Goal: Find specific page/section: Find specific page/section

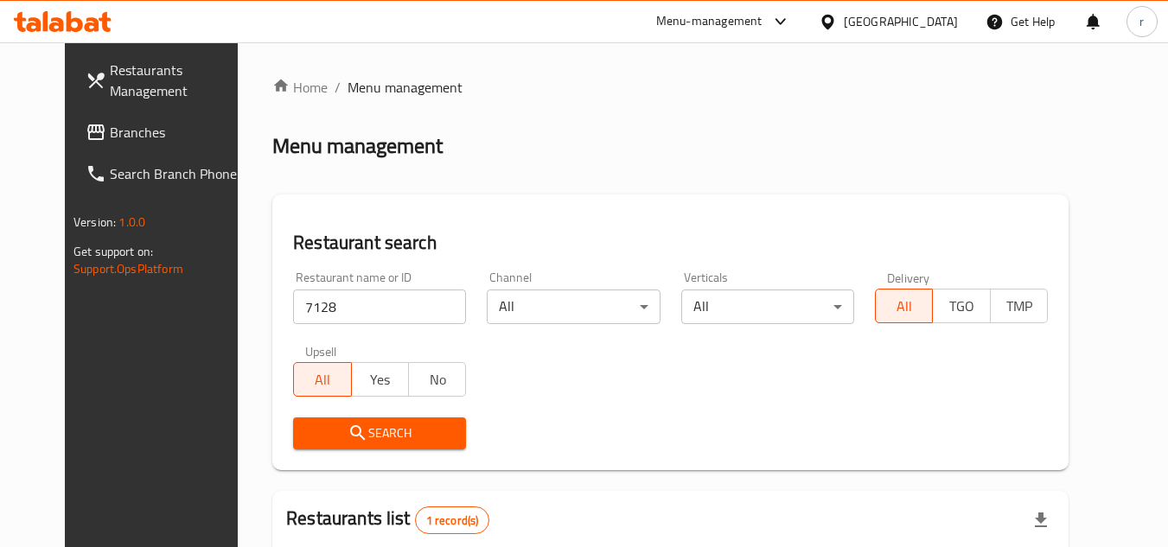
scroll to position [209, 0]
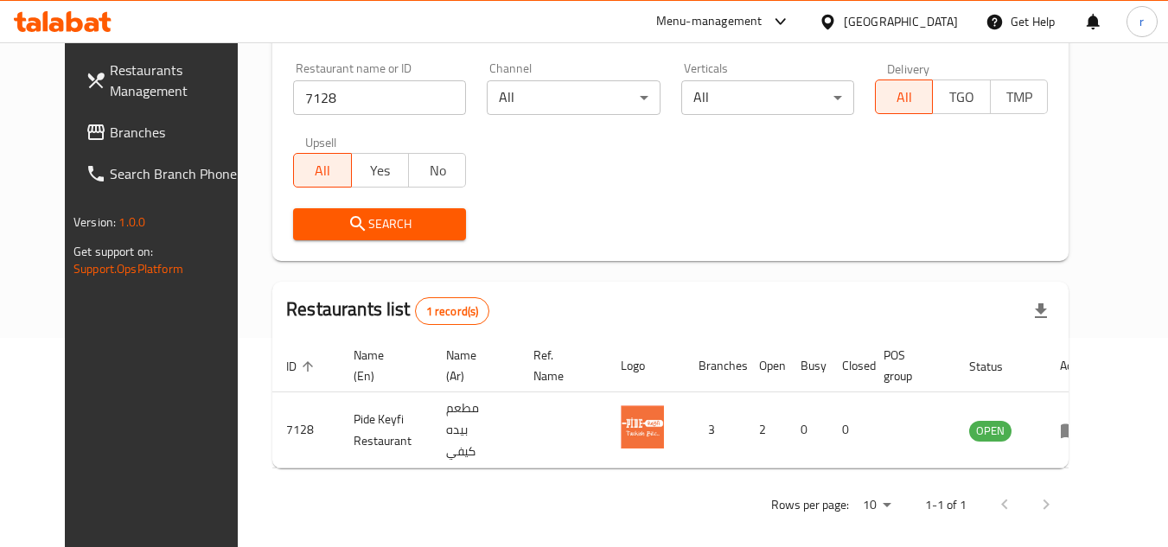
click at [110, 133] on span "Branches" at bounding box center [178, 132] width 137 height 21
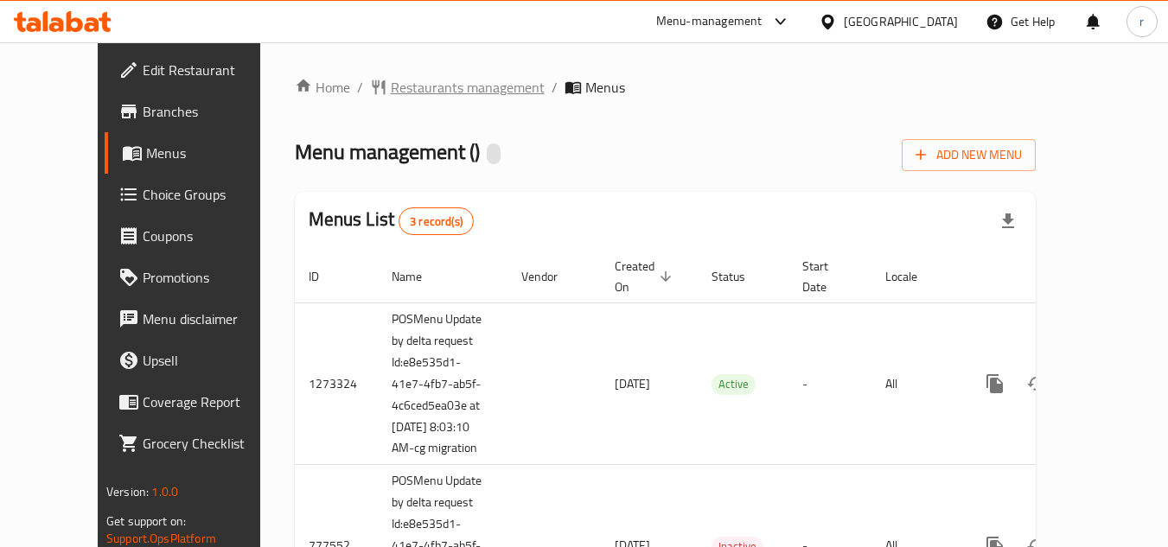
click at [392, 87] on span "Restaurants management" at bounding box center [468, 87] width 154 height 21
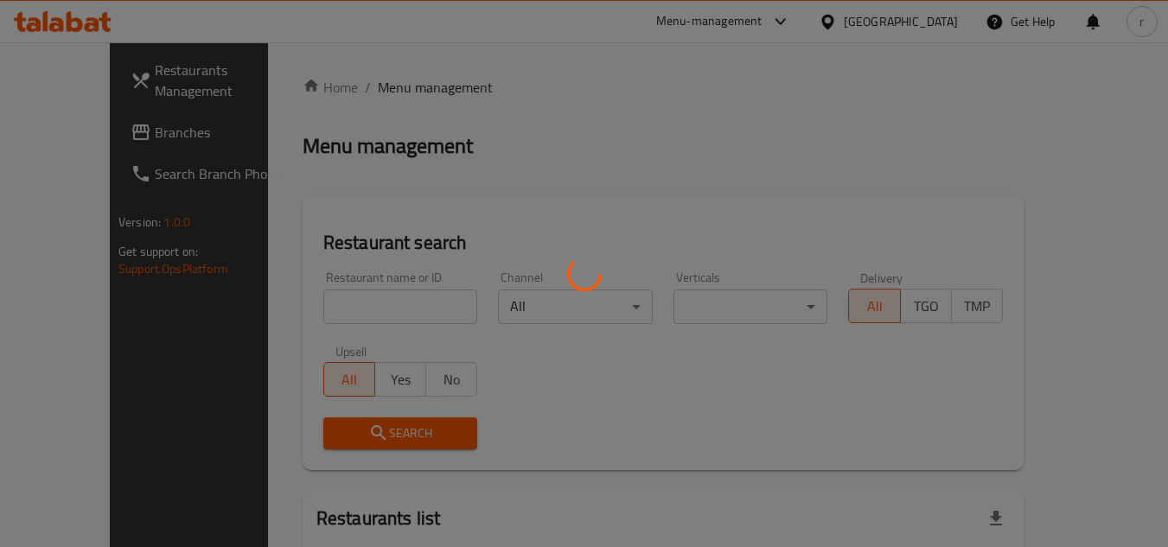
click at [338, 303] on div at bounding box center [584, 273] width 1168 height 547
click at [335, 301] on div at bounding box center [584, 273] width 1168 height 547
click at [341, 308] on div at bounding box center [584, 273] width 1168 height 547
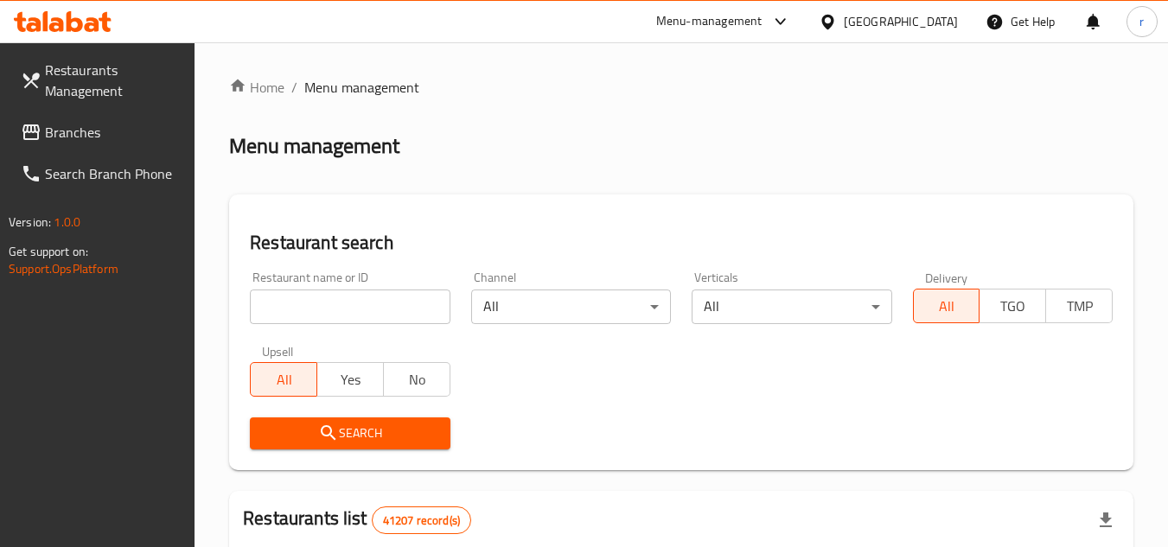
click at [342, 306] on input "search" at bounding box center [350, 307] width 200 height 35
paste input "9876"
type input "9876"
click at [319, 432] on icon "submit" at bounding box center [328, 433] width 21 height 21
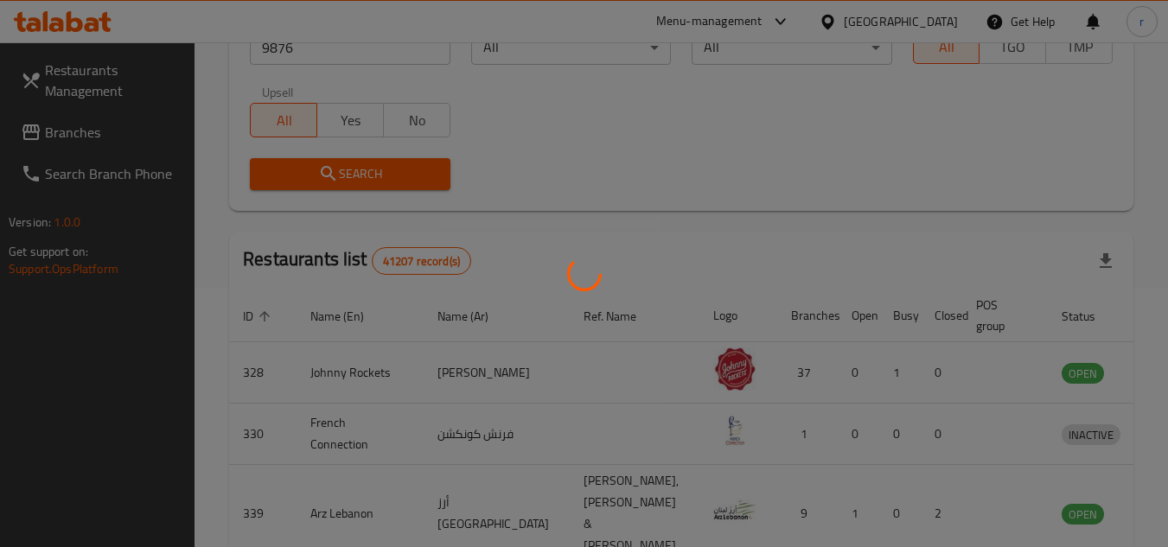
scroll to position [224, 0]
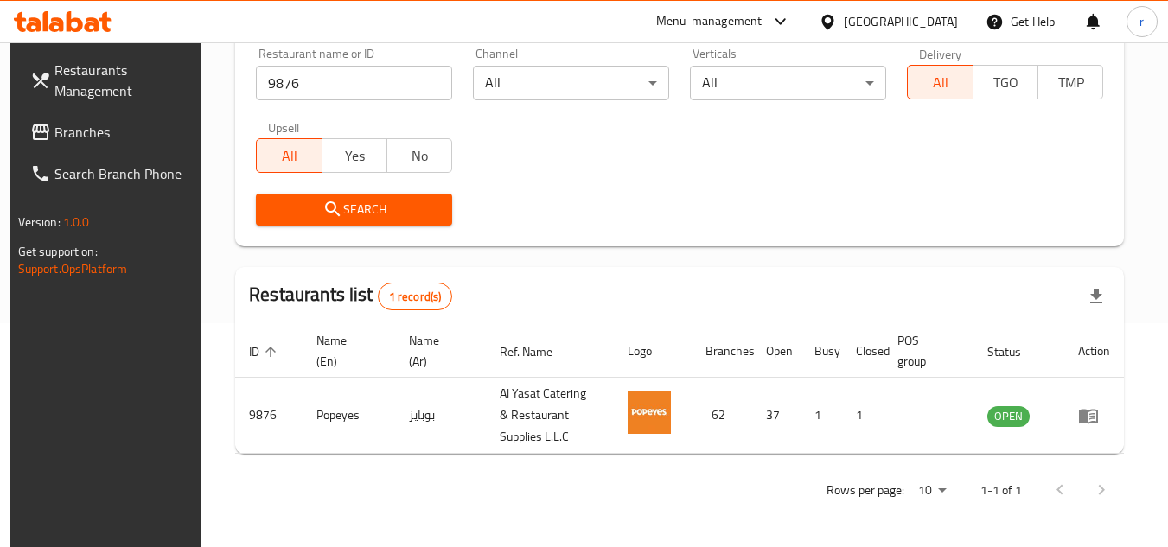
click at [61, 127] on span "Branches" at bounding box center [122, 132] width 137 height 21
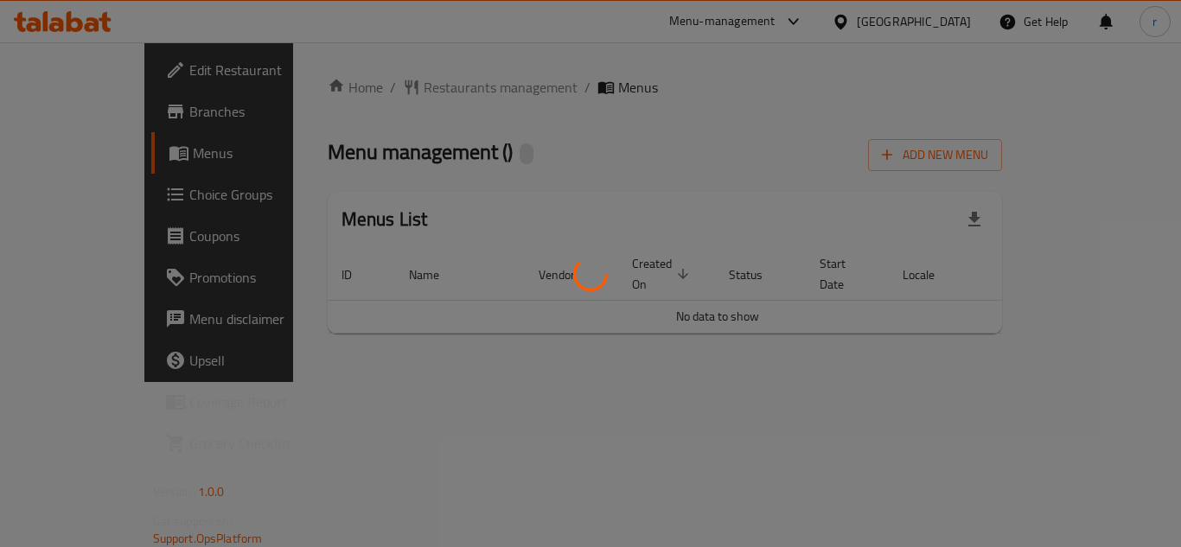
click at [362, 94] on div at bounding box center [590, 273] width 1181 height 547
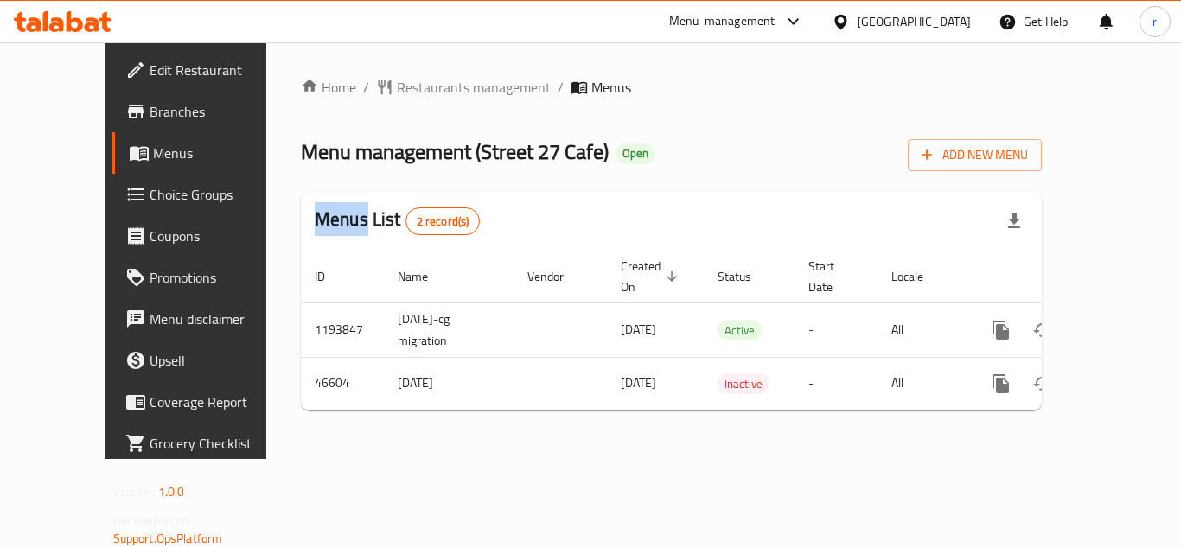
click at [364, 94] on div "Home / Restaurants management / Menus Menu management ( Street 27 Cafe ) Open A…" at bounding box center [671, 251] width 741 height 348
click at [397, 93] on span "Restaurants management" at bounding box center [474, 87] width 154 height 21
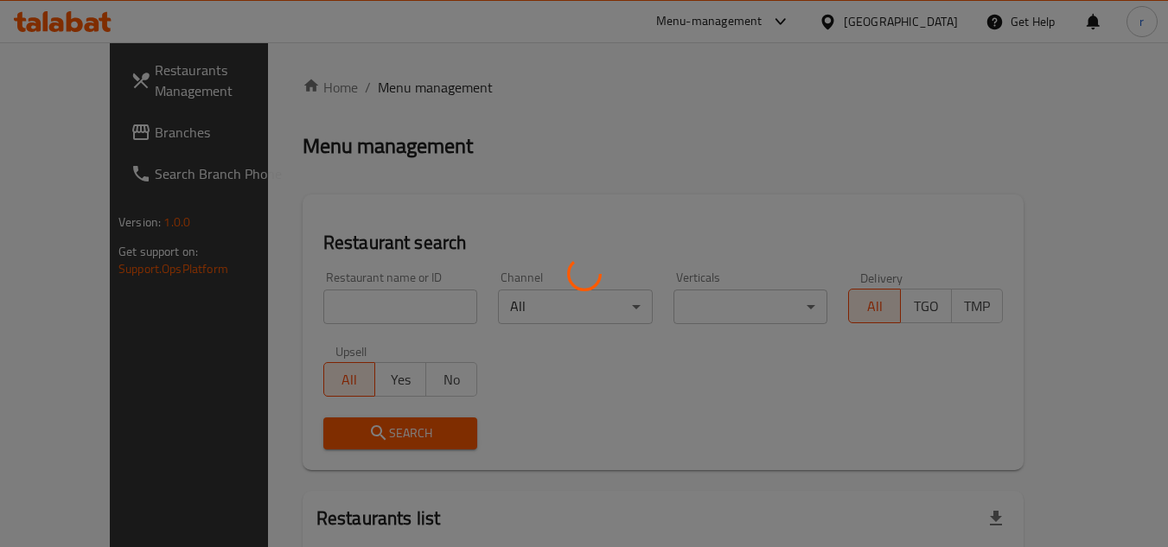
click at [300, 308] on div at bounding box center [584, 273] width 1168 height 547
click at [300, 306] on div at bounding box center [584, 273] width 1168 height 547
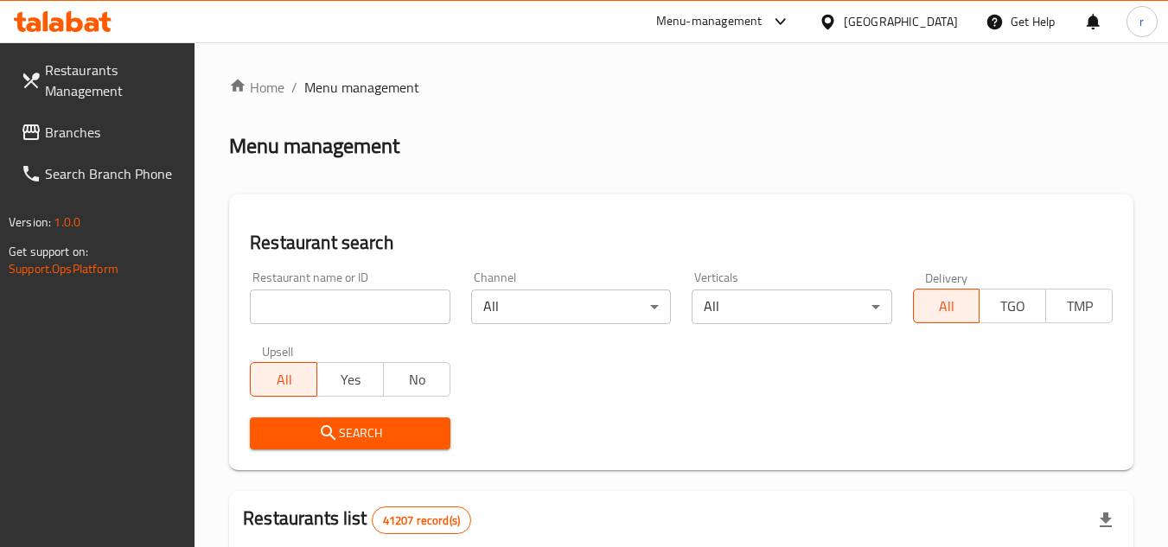
click at [301, 304] on div at bounding box center [584, 273] width 1168 height 547
click at [303, 305] on input "search" at bounding box center [350, 307] width 200 height 35
paste input "23735"
type input "23735"
click at [290, 429] on span "Search" at bounding box center [350, 434] width 172 height 22
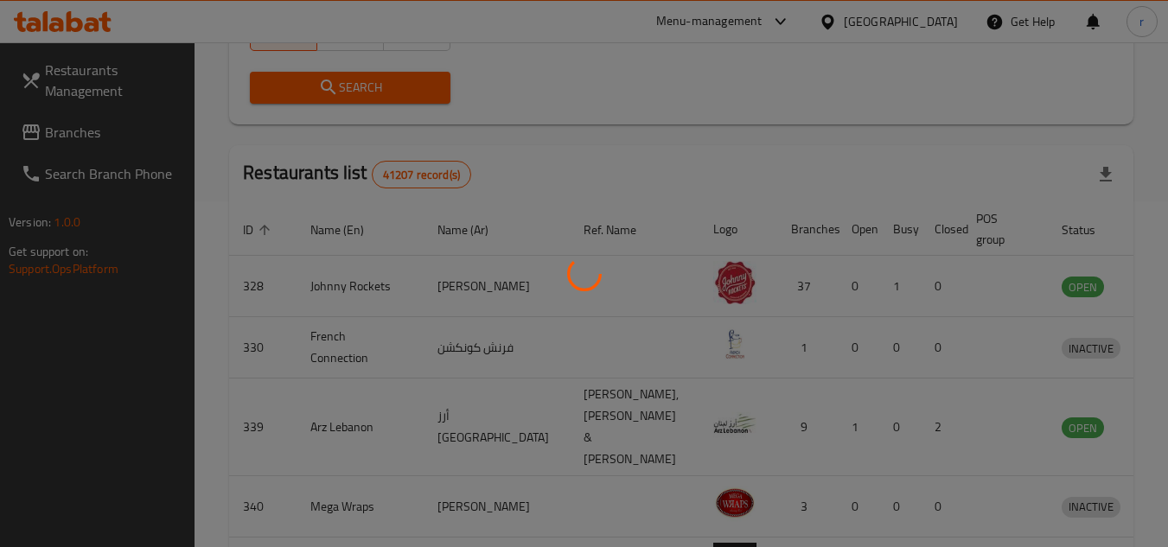
scroll to position [209, 0]
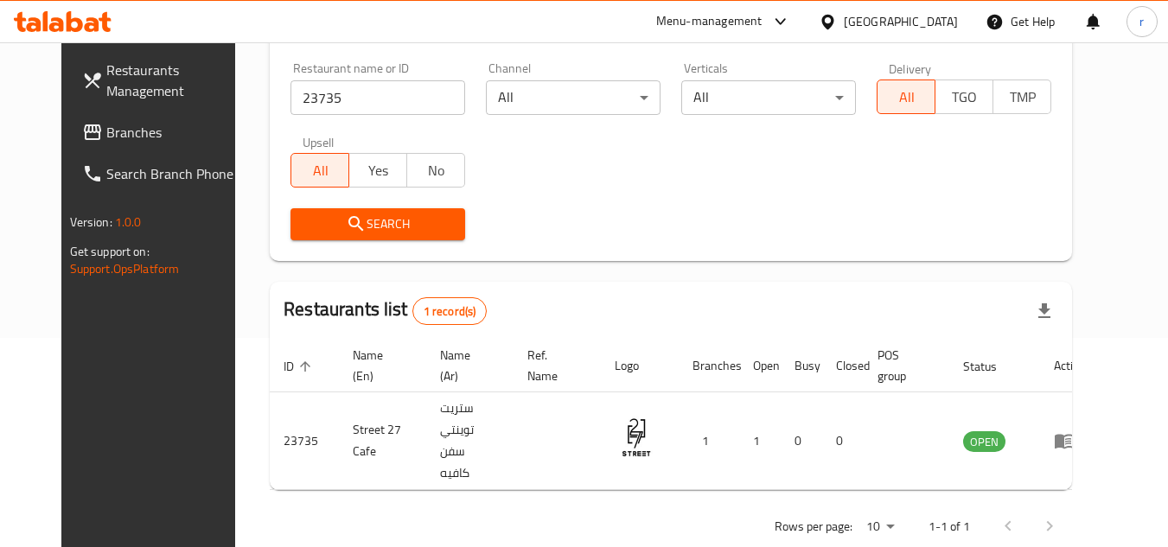
click at [900, 17] on div "United Arab Emirates" at bounding box center [901, 21] width 114 height 19
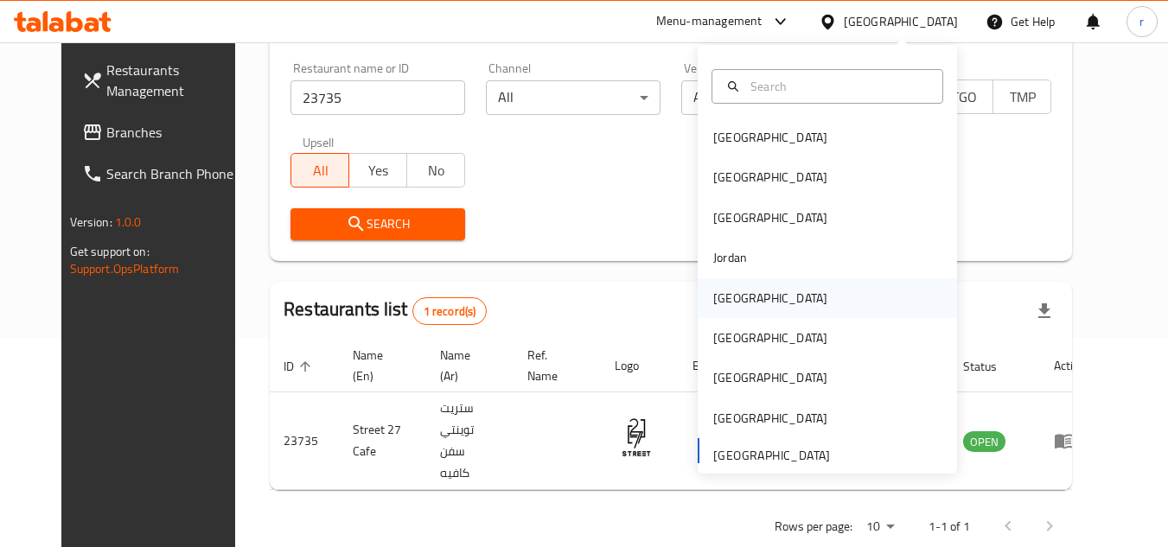
click at [729, 299] on div "[GEOGRAPHIC_DATA]" at bounding box center [771, 298] width 114 height 19
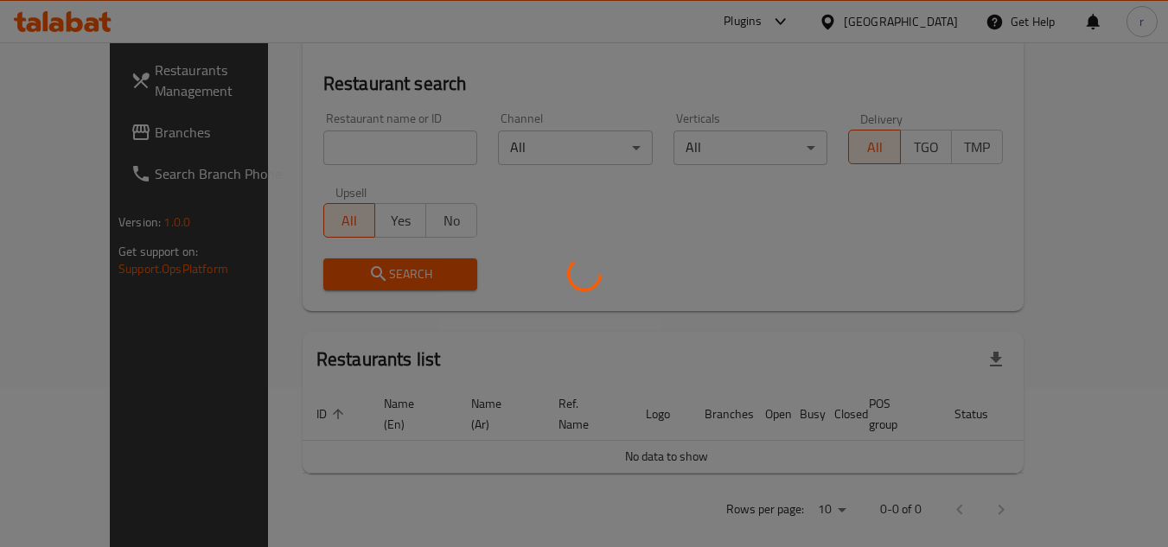
scroll to position [209, 0]
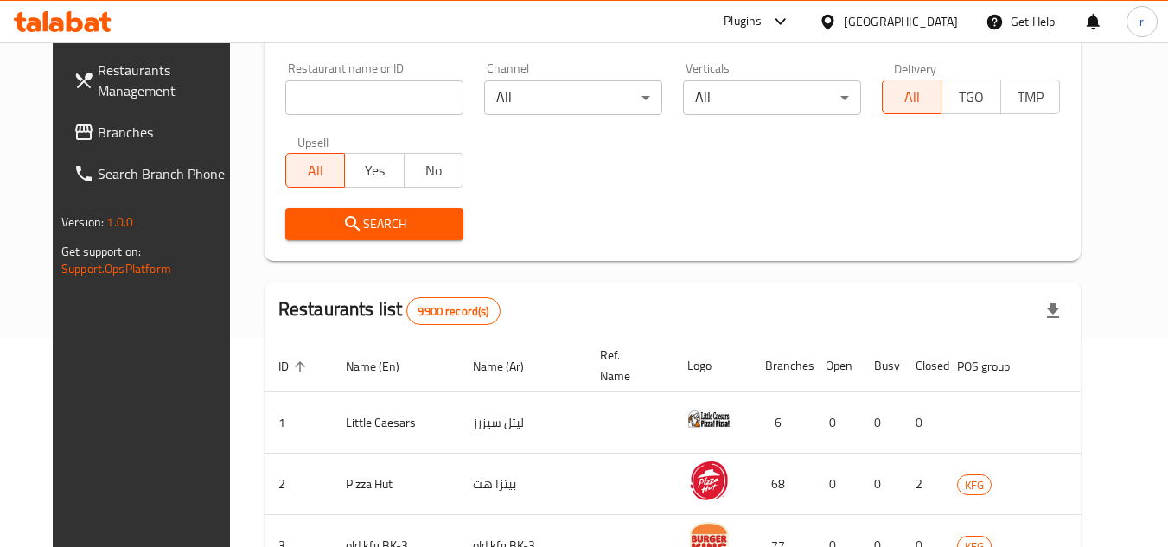
click at [98, 133] on span "Branches" at bounding box center [166, 132] width 137 height 21
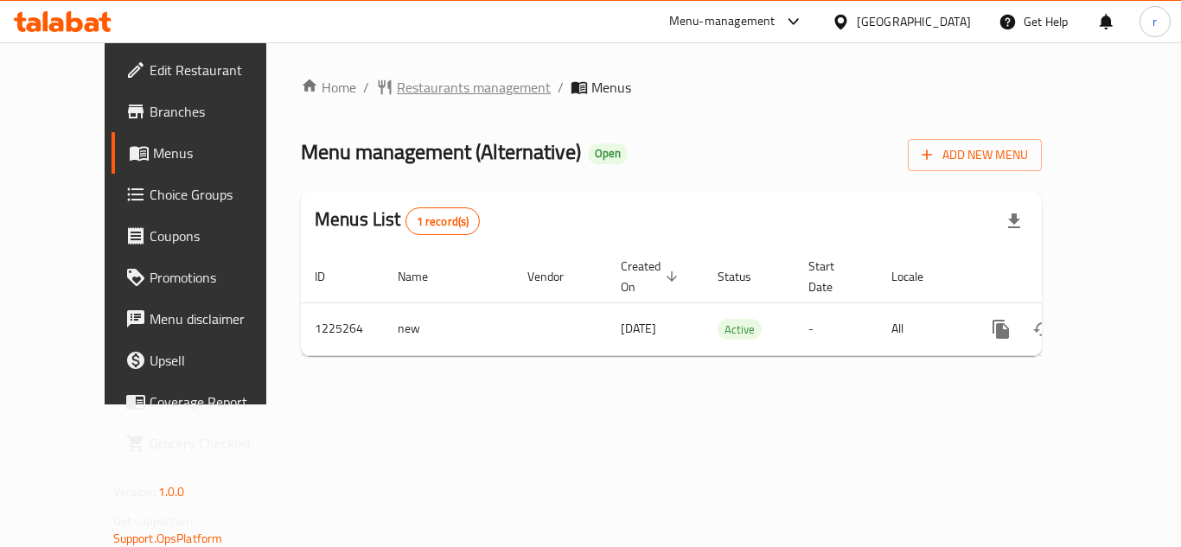
click at [416, 90] on span "Restaurants management" at bounding box center [474, 87] width 154 height 21
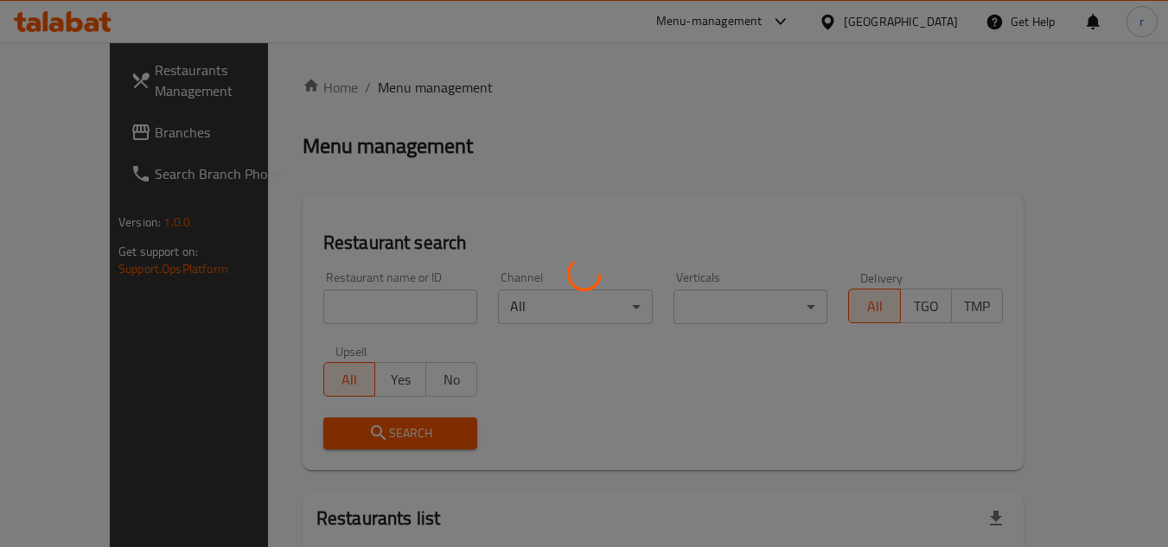
click at [311, 299] on div at bounding box center [584, 273] width 1168 height 547
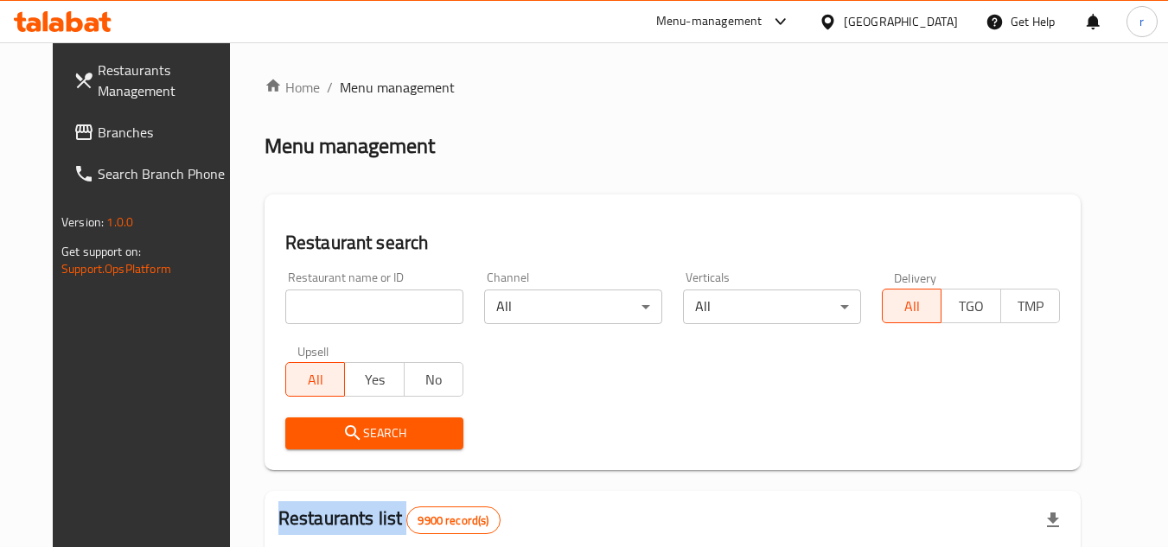
click at [311, 299] on div "Home / Menu management Menu management Restaurant search Restaurant name or ID …" at bounding box center [673, 549] width 816 height 945
click at [320, 308] on input "search" at bounding box center [374, 307] width 178 height 35
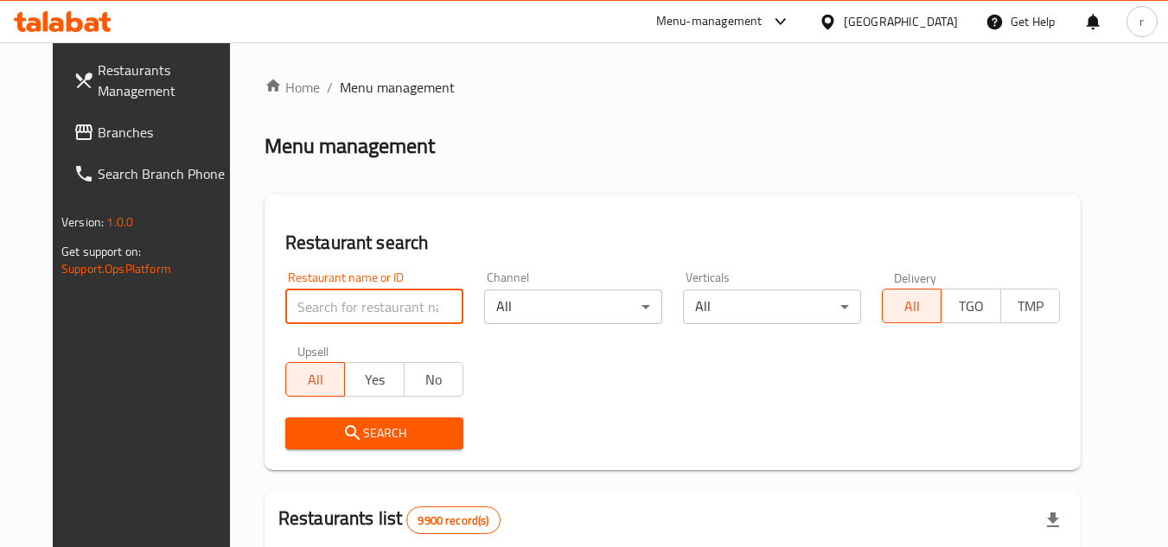
paste input "746927"
type input "746927"
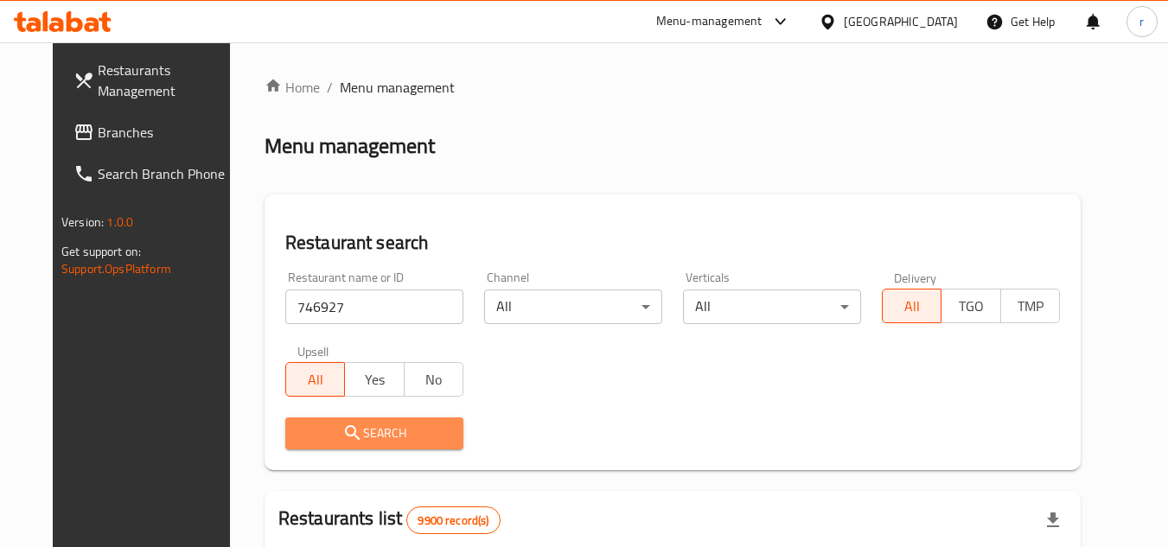
click at [300, 425] on span "Search" at bounding box center [374, 434] width 150 height 22
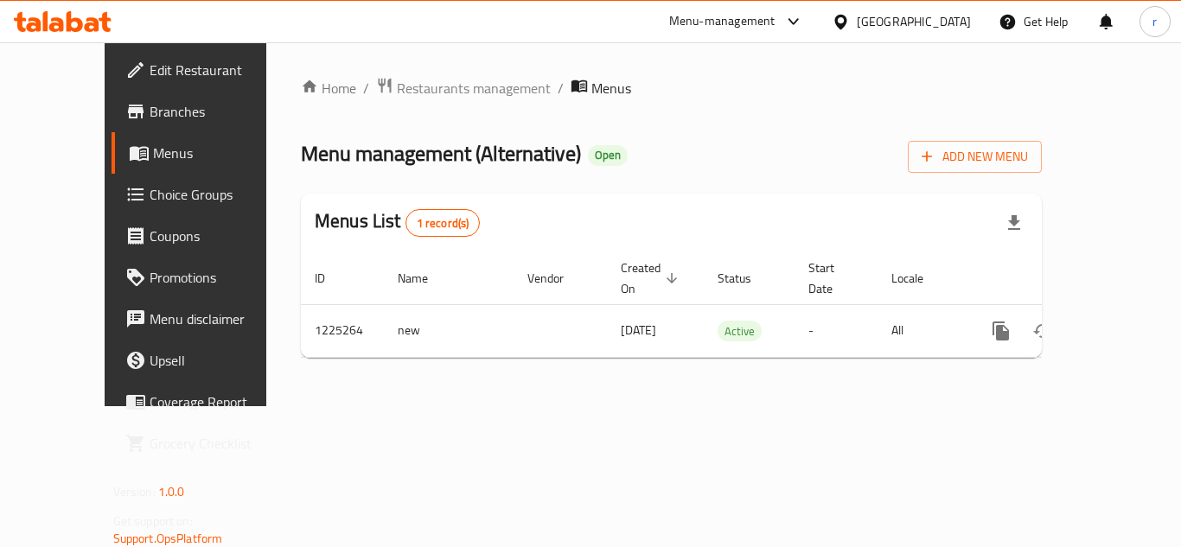
click at [153, 150] on span "Menus" at bounding box center [220, 153] width 135 height 21
click at [397, 87] on span "Restaurants management" at bounding box center [474, 88] width 154 height 21
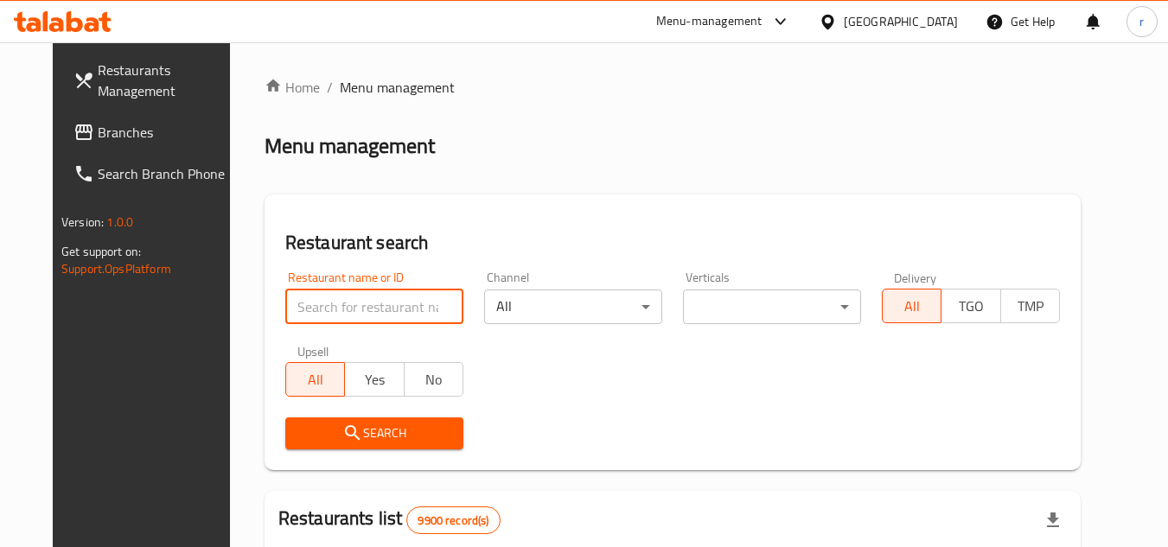
click at [355, 310] on input "search" at bounding box center [374, 307] width 178 height 35
paste input "675248"
type input "675248"
click at [299, 442] on span "Search" at bounding box center [374, 434] width 150 height 22
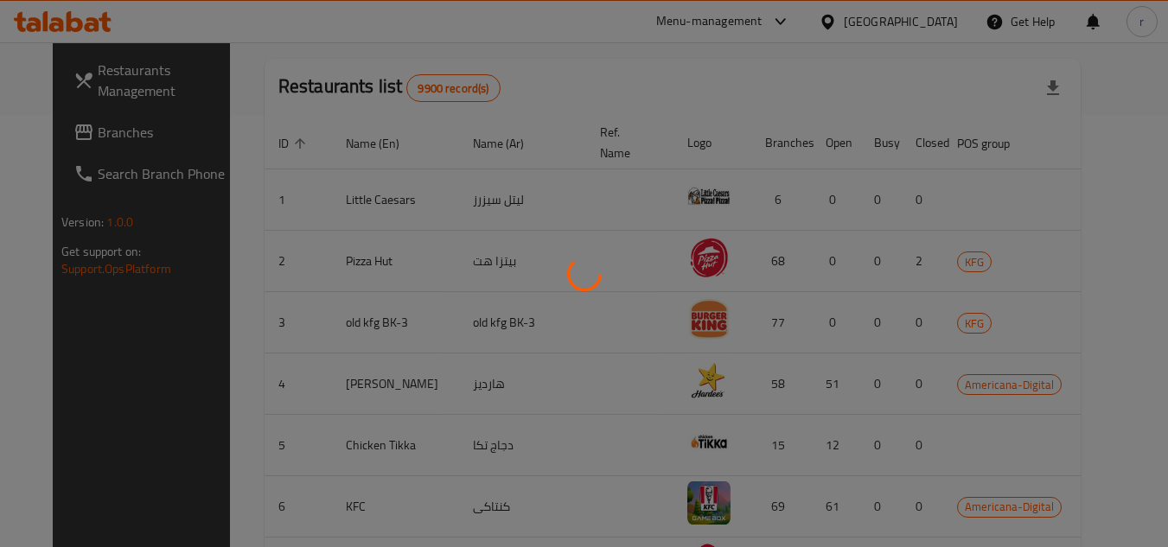
scroll to position [209, 0]
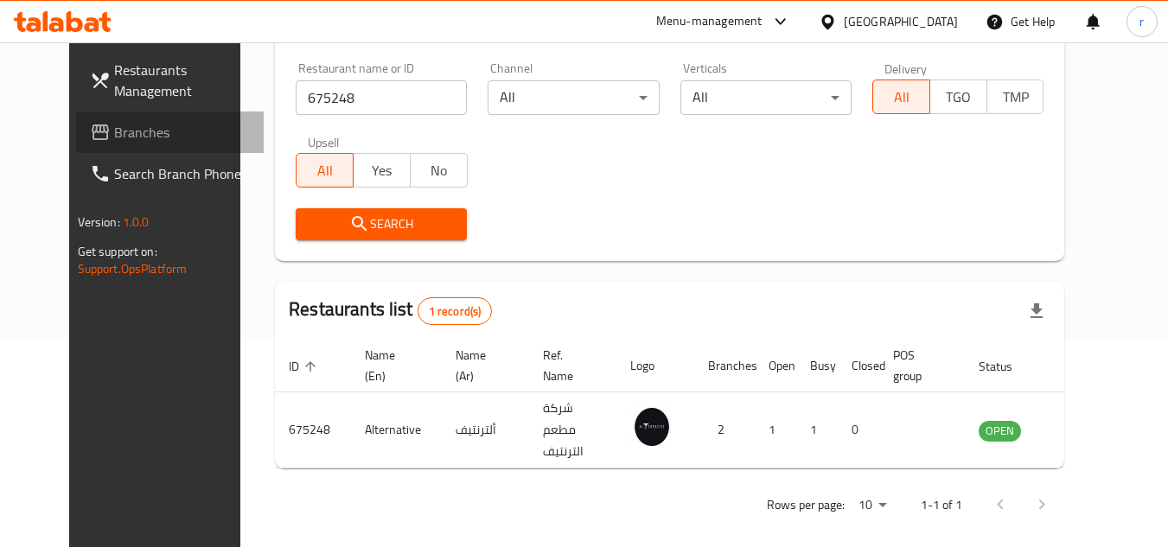
click at [114, 140] on span "Branches" at bounding box center [182, 132] width 137 height 21
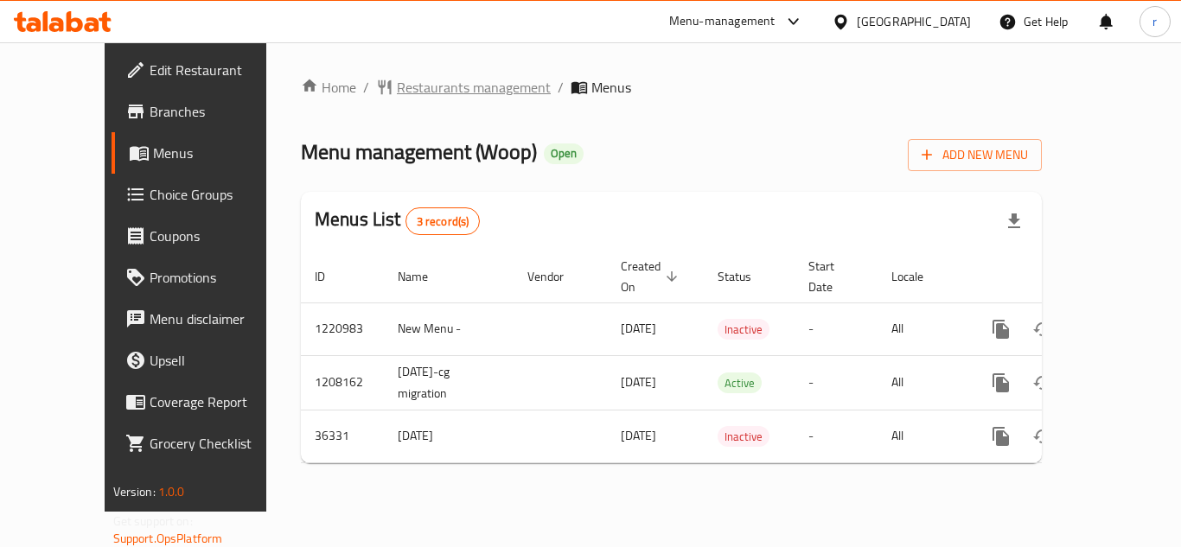
click at [397, 96] on span "Restaurants management" at bounding box center [474, 87] width 154 height 21
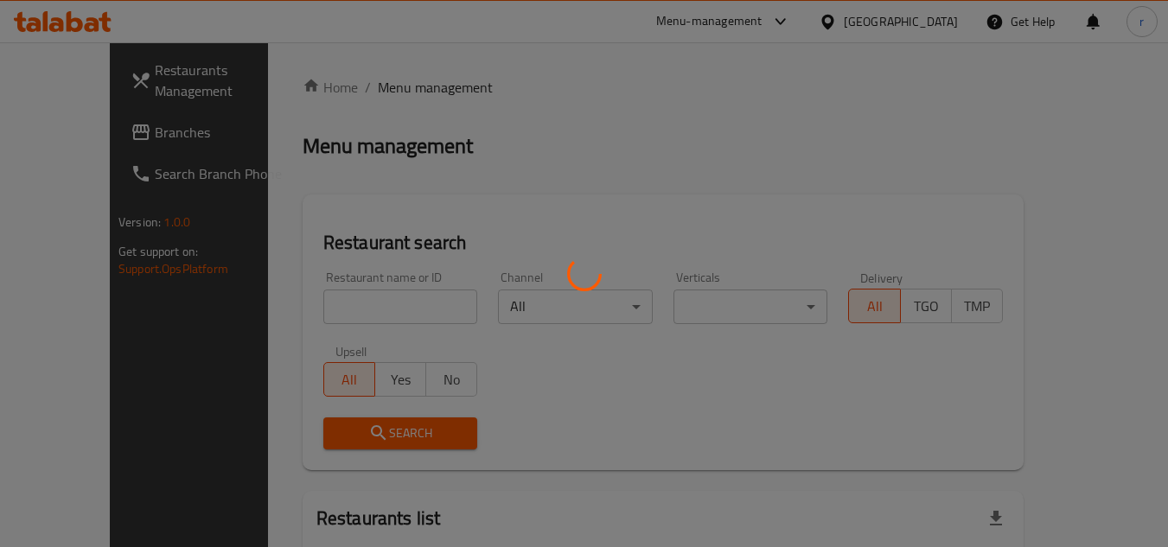
click at [327, 310] on div at bounding box center [584, 273] width 1168 height 547
click at [327, 302] on div at bounding box center [584, 273] width 1168 height 547
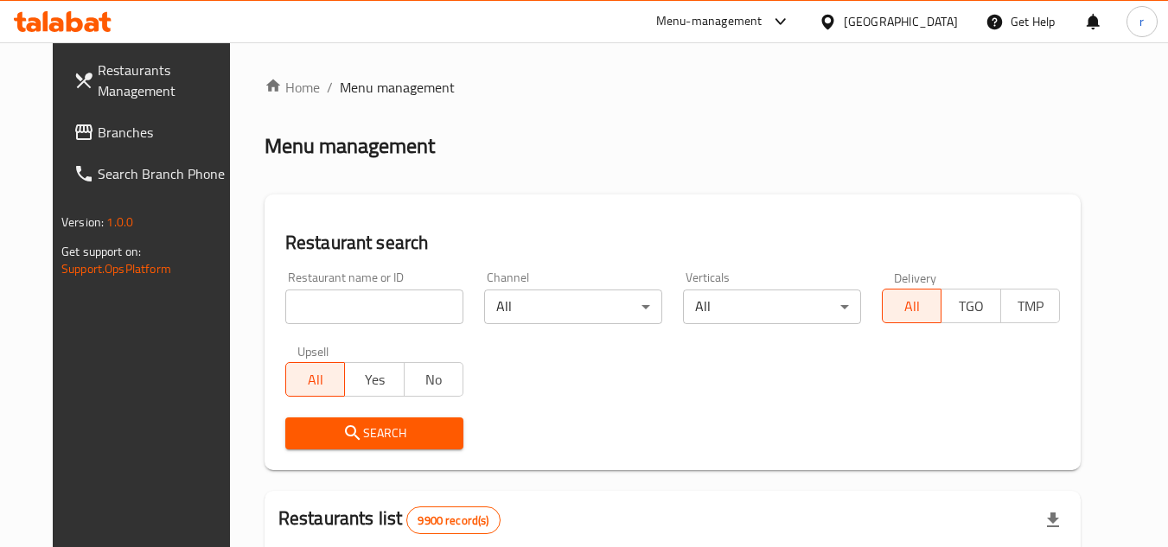
click at [333, 306] on input "search" at bounding box center [374, 307] width 178 height 35
paste input "18794"
type input "18794"
click at [298, 418] on button "Search" at bounding box center [374, 434] width 178 height 32
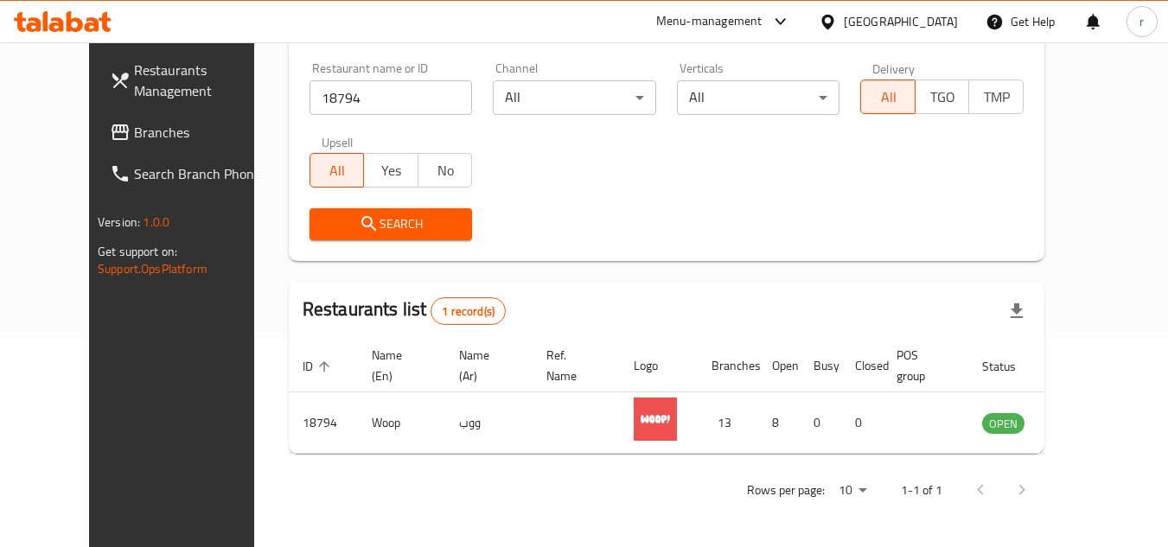
scroll to position [209, 0]
